Goal: Ask a question

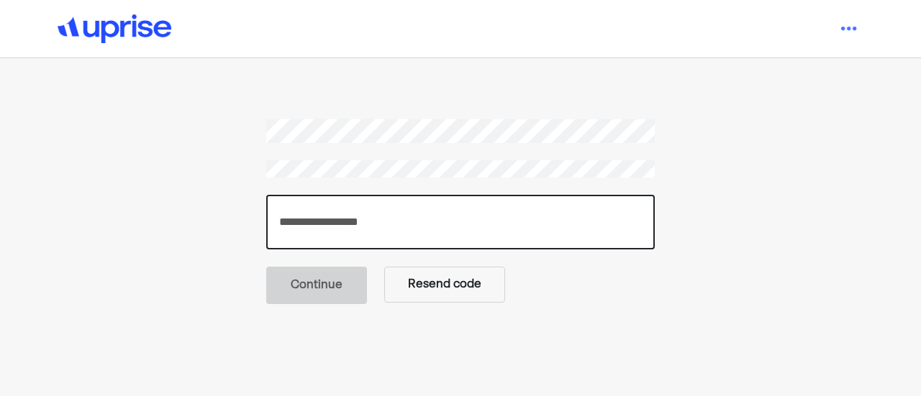
click at [357, 217] on input "number" at bounding box center [460, 222] width 388 height 55
paste input "******"
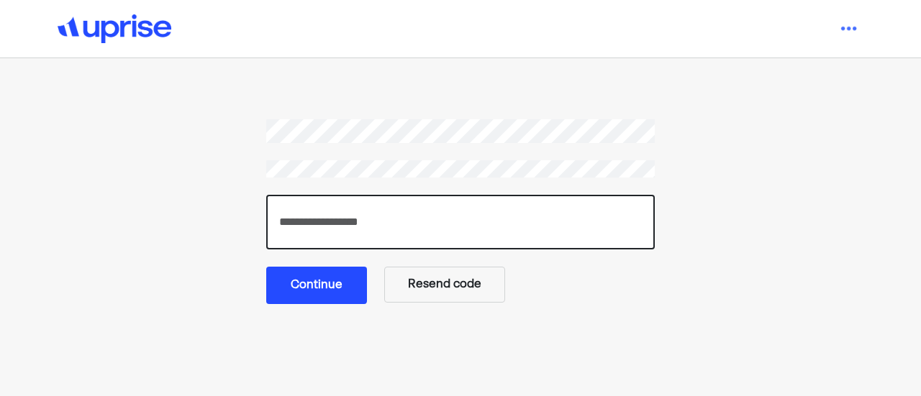
type input "******"
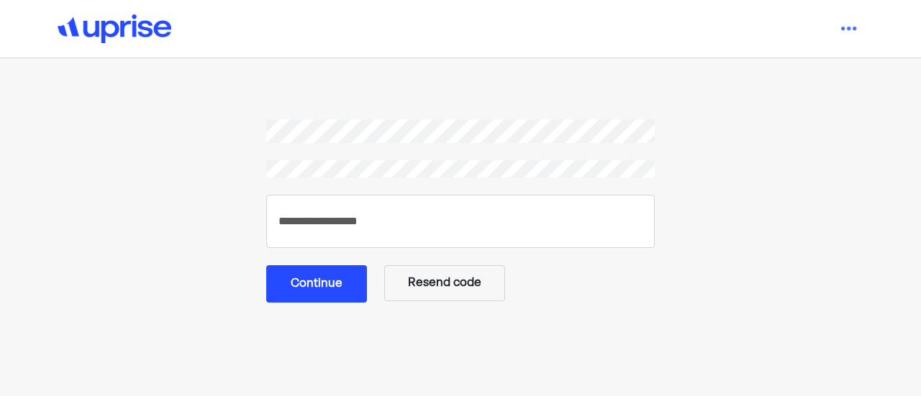
click at [338, 283] on button "Continue" at bounding box center [316, 283] width 101 height 37
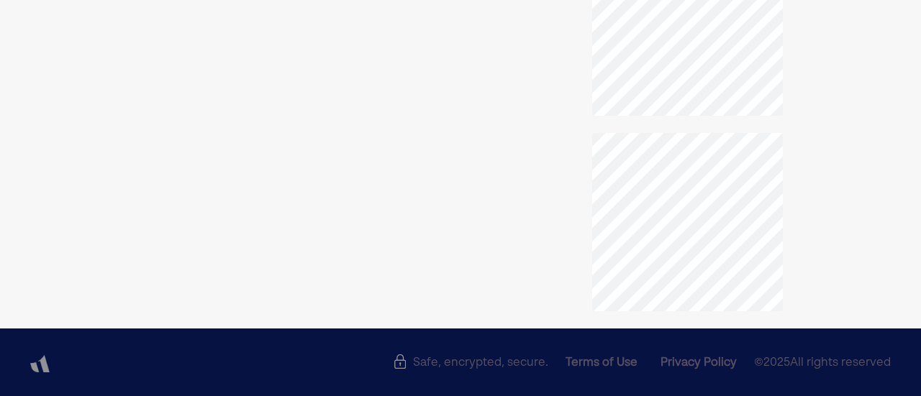
scroll to position [512, 0]
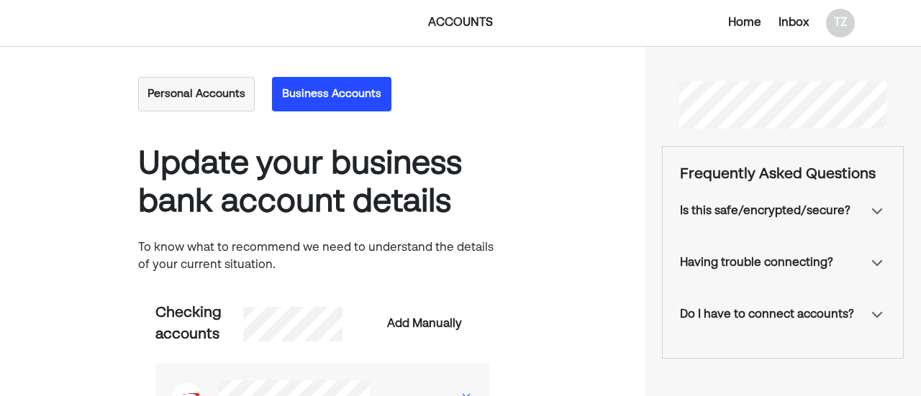
scroll to position [277, 0]
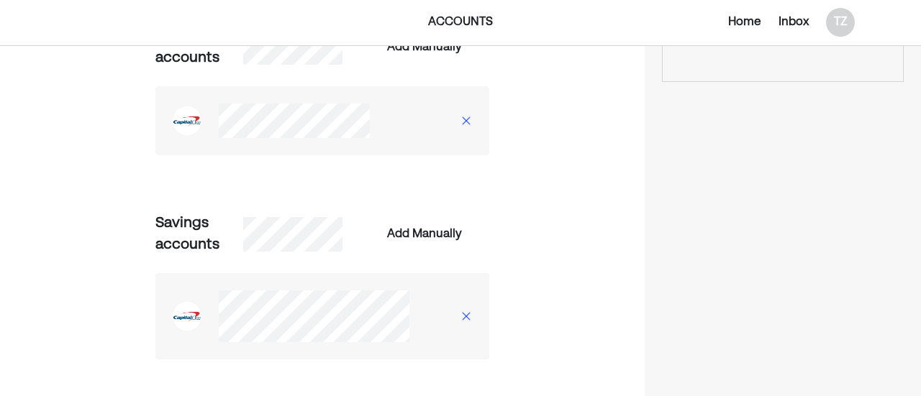
click at [467, 122] on img at bounding box center [466, 121] width 12 height 12
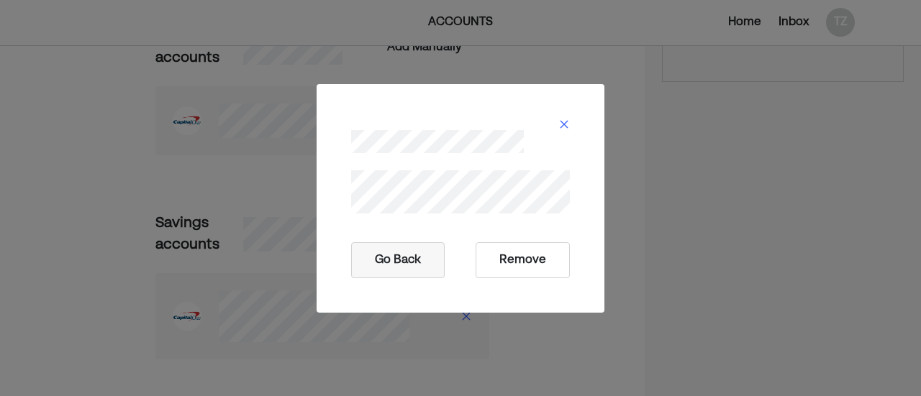
click at [505, 253] on button "Remove" at bounding box center [523, 260] width 94 height 36
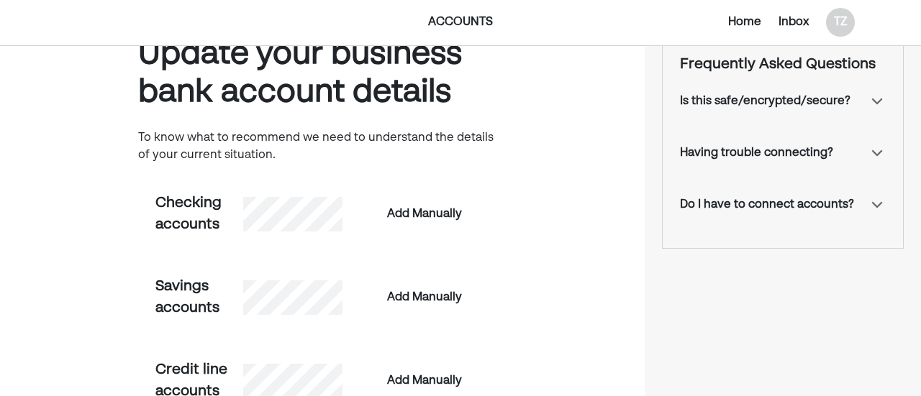
scroll to position [132, 0]
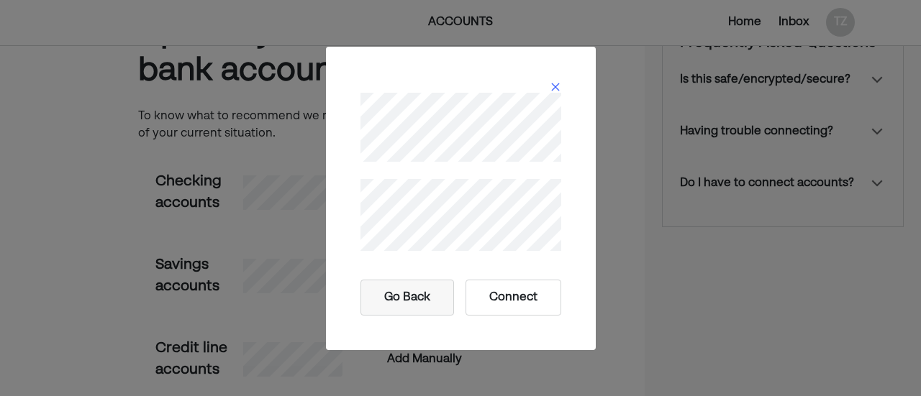
click at [505, 287] on button "Connect" at bounding box center [513, 298] width 96 height 36
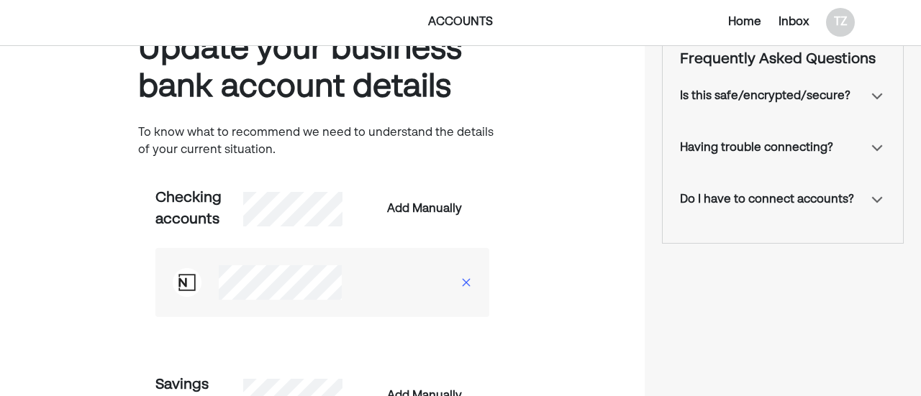
scroll to position [0, 0]
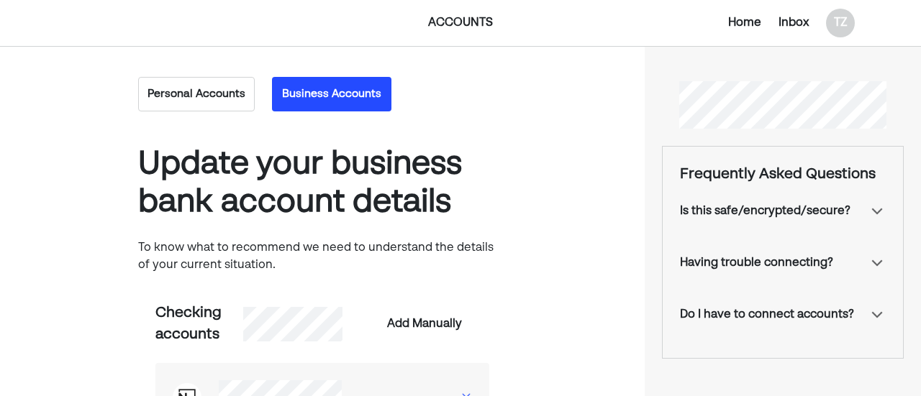
click at [203, 87] on button "Personal Accounts" at bounding box center [196, 94] width 117 height 35
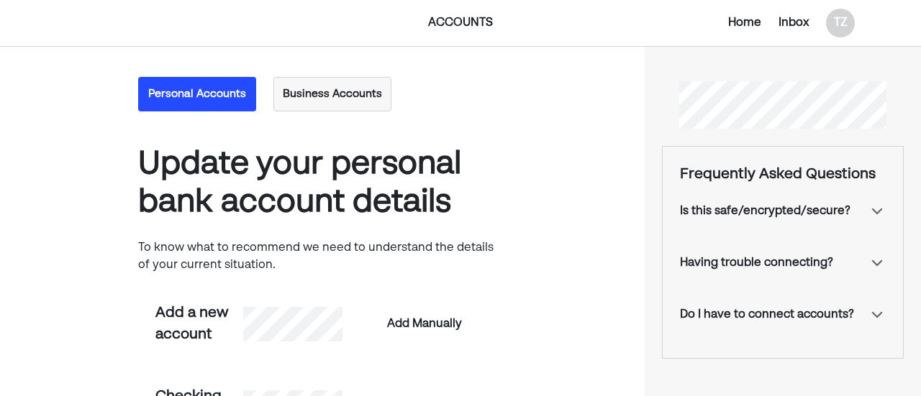
click at [780, 22] on div "Inbox" at bounding box center [793, 22] width 30 height 17
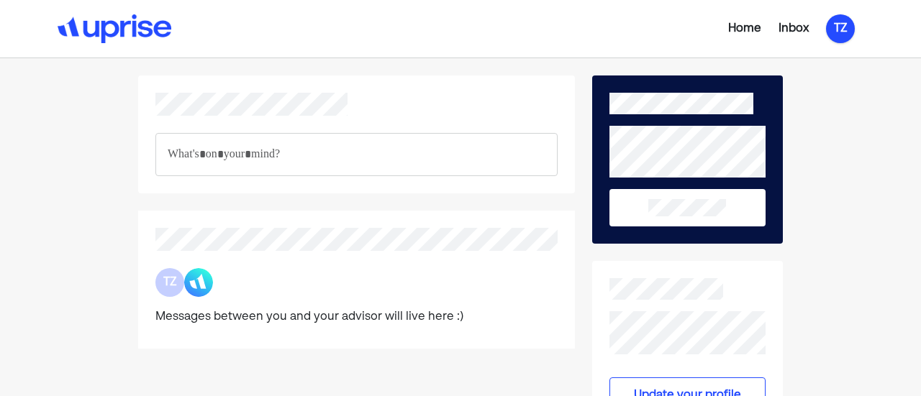
click at [846, 25] on div "TZ" at bounding box center [840, 28] width 29 height 29
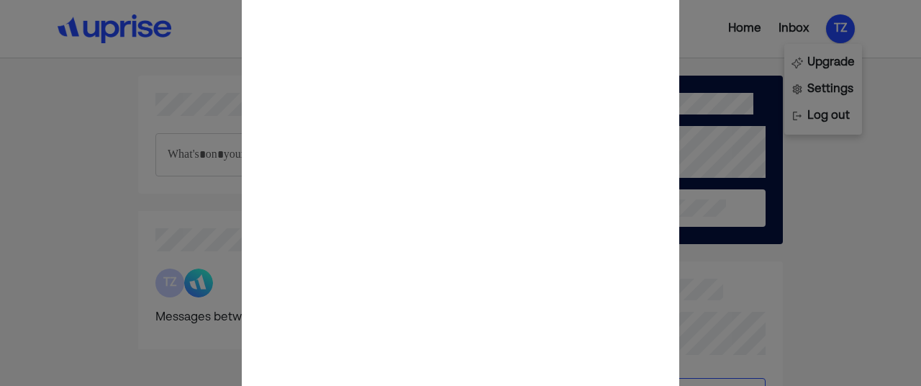
click at [723, 188] on div at bounding box center [460, 192] width 921 height 19
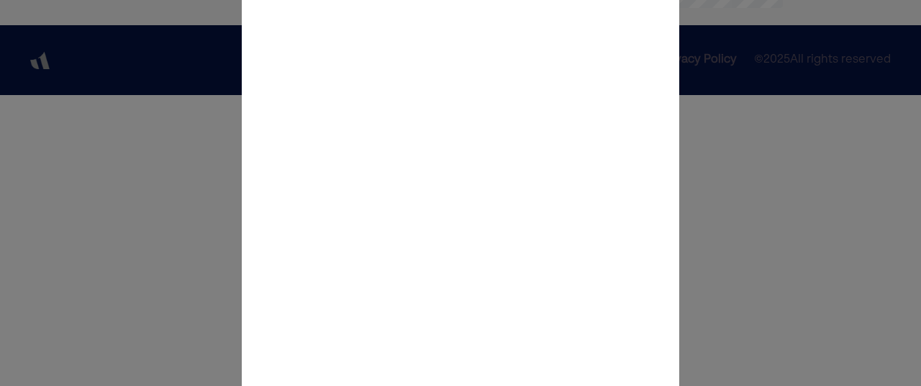
scroll to position [822, 0]
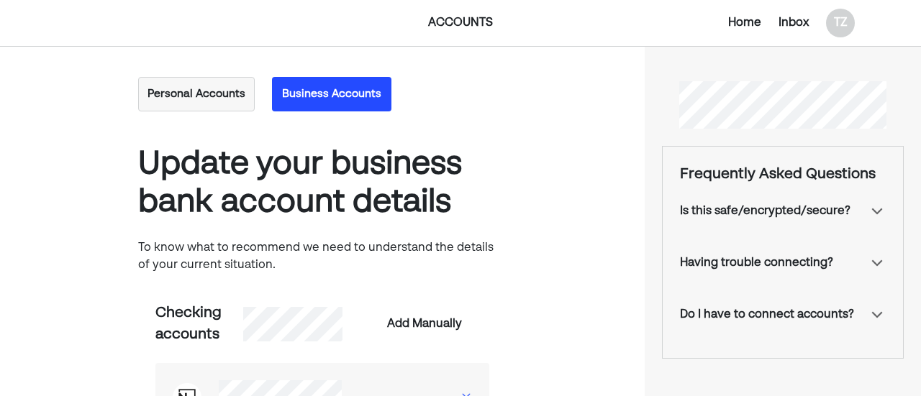
click at [841, 216] on div "Is this safe/encrypted/secure?" at bounding box center [765, 211] width 171 height 17
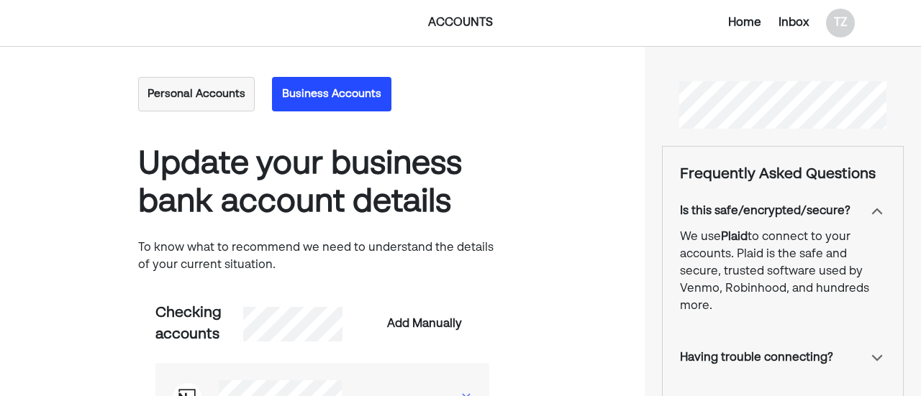
click at [841, 216] on div "Is this safe/encrypted/secure?" at bounding box center [765, 211] width 171 height 17
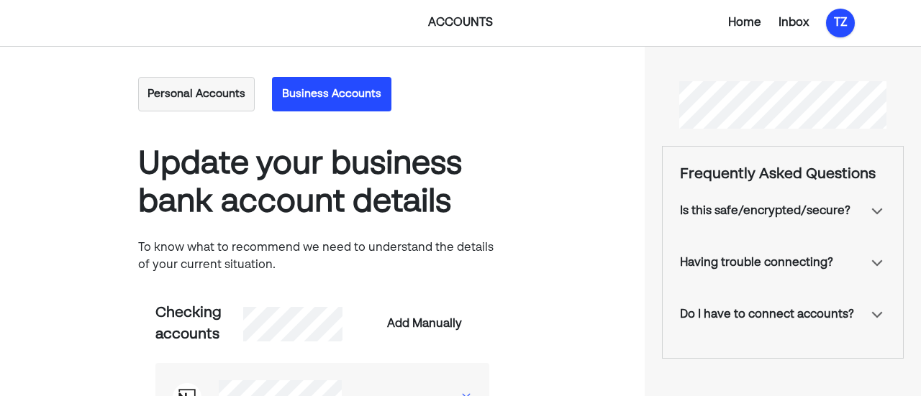
click at [845, 9] on div "TZ" at bounding box center [840, 23] width 29 height 29
click at [816, 61] on div "Upgrade" at bounding box center [830, 62] width 47 height 17
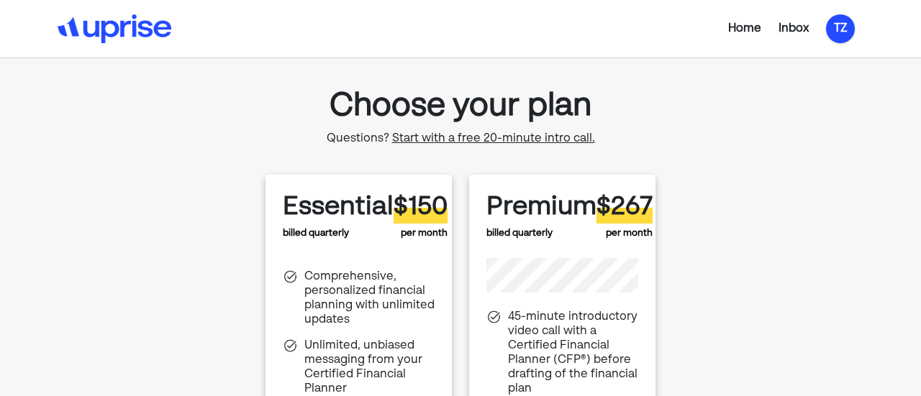
click at [833, 18] on div "TZ" at bounding box center [840, 28] width 29 height 29
click at [804, 85] on div "Settings" at bounding box center [823, 89] width 78 height 27
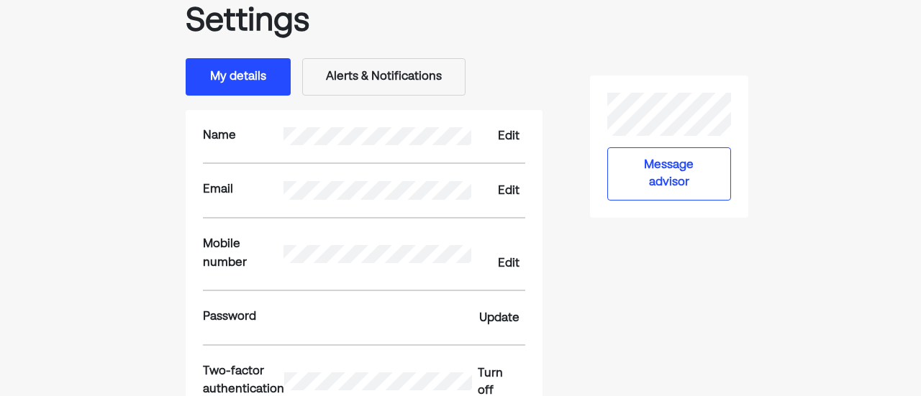
scroll to position [109, 0]
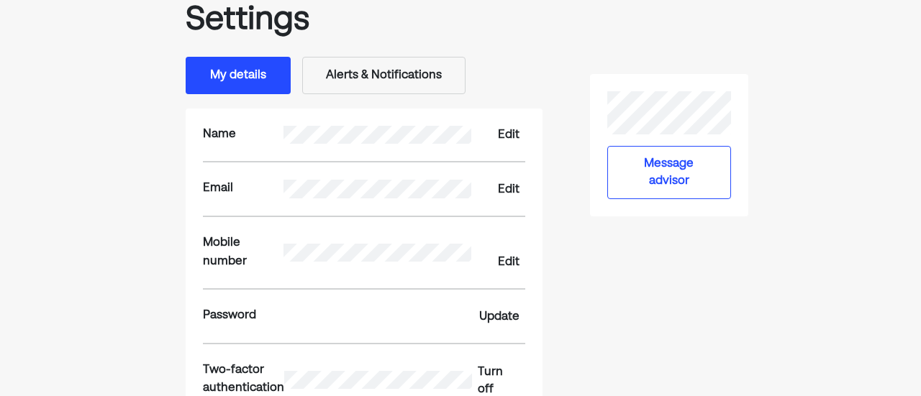
click at [657, 186] on button "Message advisor" at bounding box center [669, 172] width 124 height 53
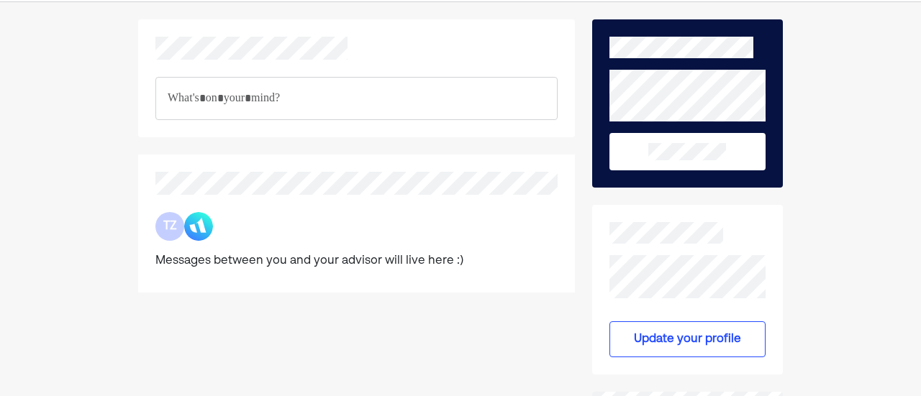
scroll to position [63, 0]
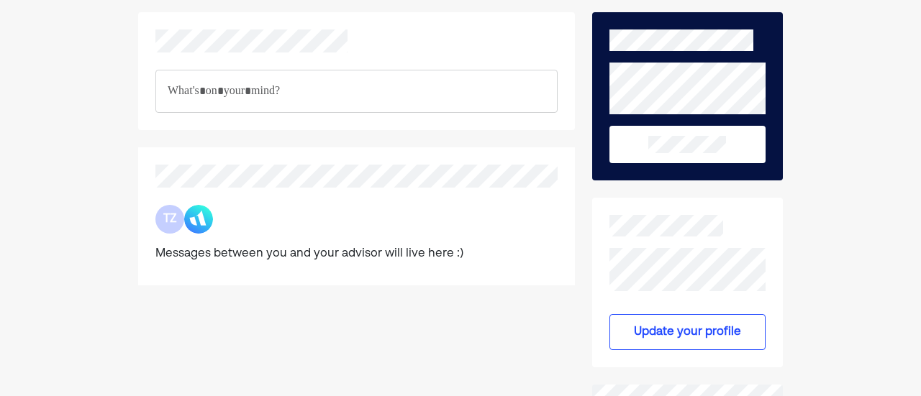
click at [195, 218] on img at bounding box center [198, 219] width 29 height 29
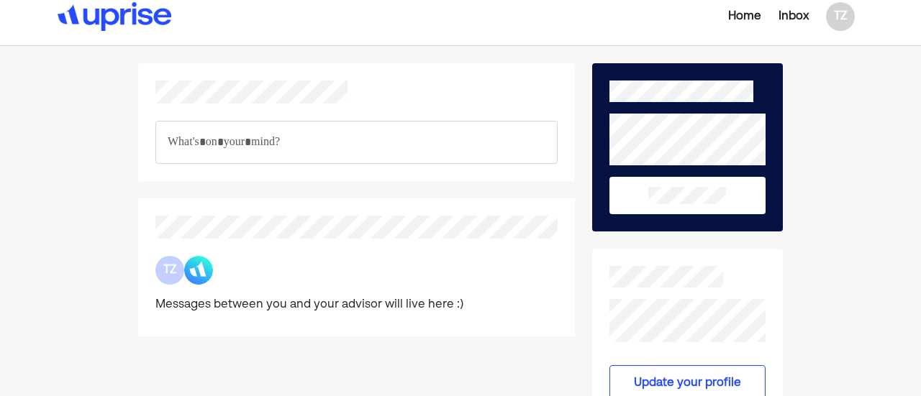
scroll to position [0, 0]
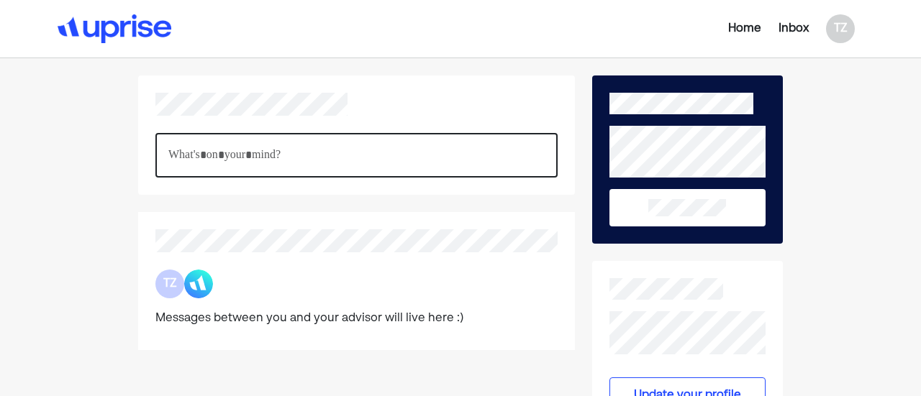
click at [275, 143] on div "Rich Text Editor. Editing area: main" at bounding box center [356, 155] width 402 height 45
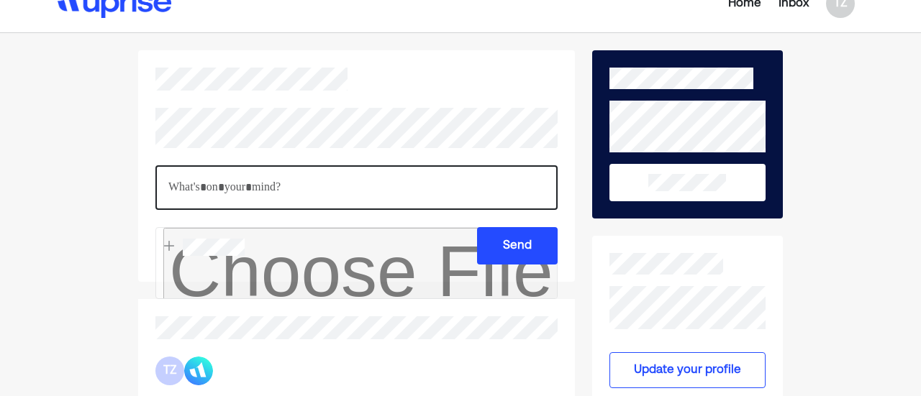
scroll to position [26, 0]
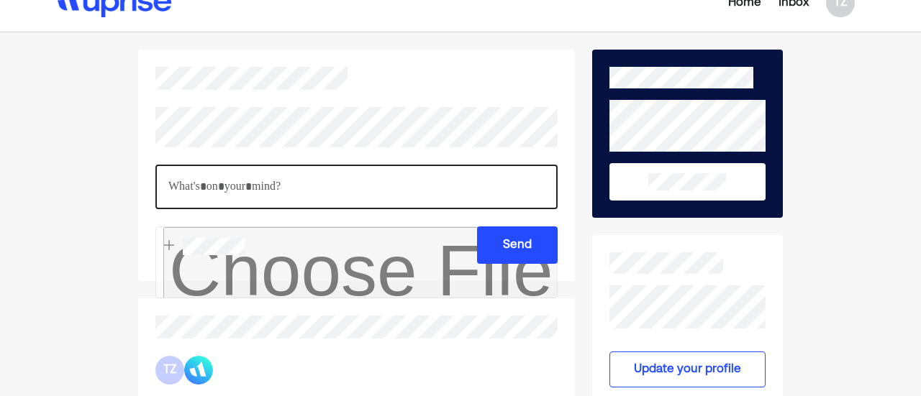
click at [256, 182] on p "Rich Text Editor. Editing area: main" at bounding box center [356, 187] width 376 height 19
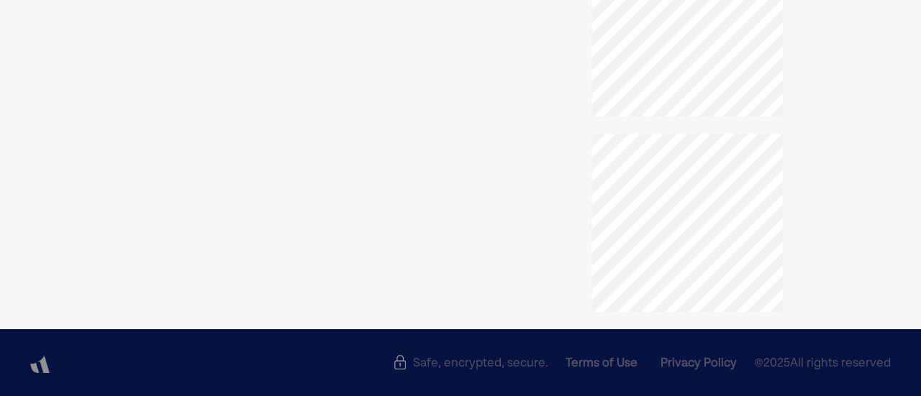
scroll to position [509, 0]
